Goal: Communication & Community: Answer question/provide support

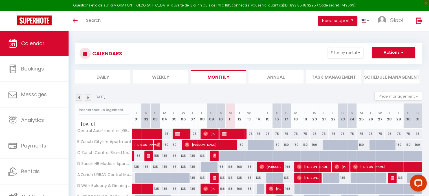
scroll to position [65, 0]
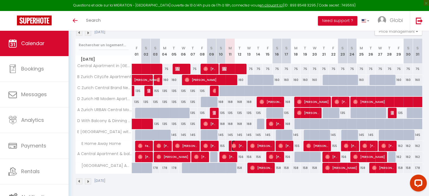
click at [237, 147] on span "[PERSON_NAME]" at bounding box center [238, 146] width 13 height 11
select select "OK"
select select "0"
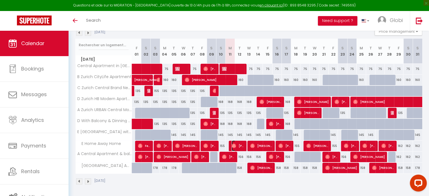
select select "1"
select select
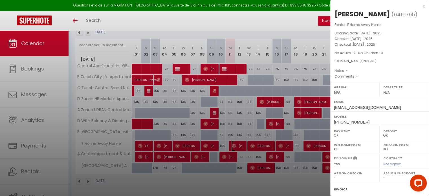
scroll to position [66, 0]
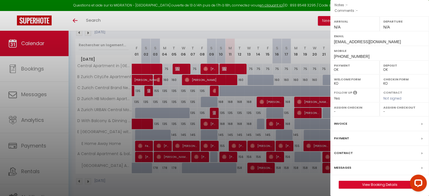
click at [345, 167] on label "Messages" at bounding box center [342, 168] width 17 height 6
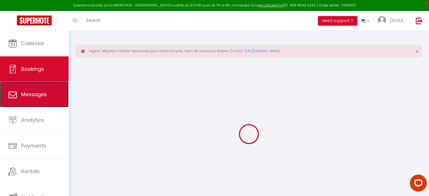
click at [20, 95] on link "Messages" at bounding box center [34, 94] width 69 height 25
select select "message"
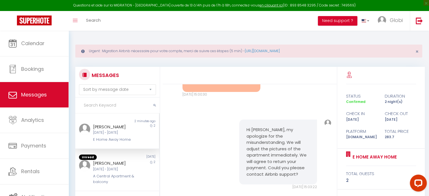
scroll to position [93, 0]
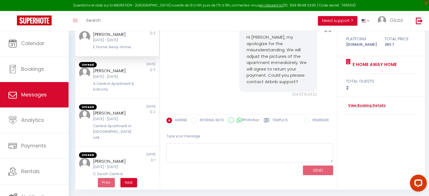
click at [277, 121] on label "Template" at bounding box center [280, 121] width 16 height 7
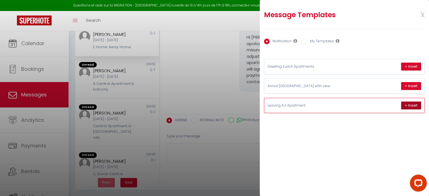
click at [409, 105] on button "+ Insert" at bounding box center [412, 106] width 20 height 8
type textarea "Lore Ipsumd, Sit amet cons adipi Elitse... Doei temporinc utla et doloremag al …"
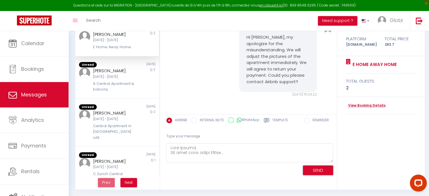
click at [314, 168] on button "SEND" at bounding box center [318, 171] width 30 height 10
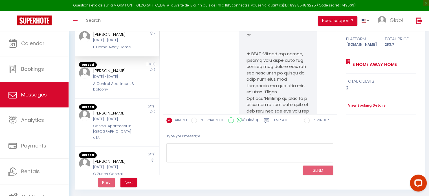
scroll to position [4602, 0]
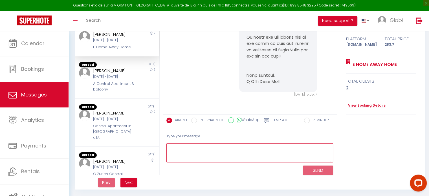
click at [240, 154] on textarea at bounding box center [250, 152] width 167 height 19
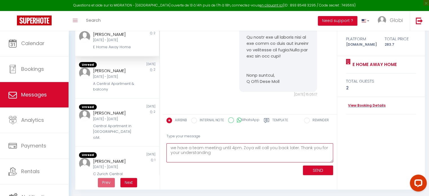
click at [251, 148] on textarea "we have a team meeting until 4pm. Zoya will call you back later. Thank you for …" at bounding box center [250, 152] width 167 height 19
type textarea "we have a team meeting until 4pm. We will call you back later. Thank you for yo…"
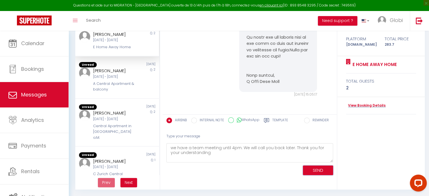
click at [310, 170] on button "SEND" at bounding box center [318, 171] width 30 height 10
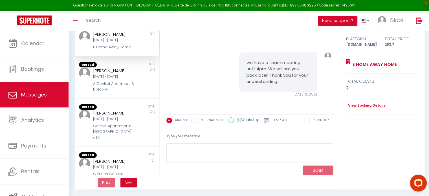
scroll to position [4464, 0]
